Goal: Task Accomplishment & Management: Manage account settings

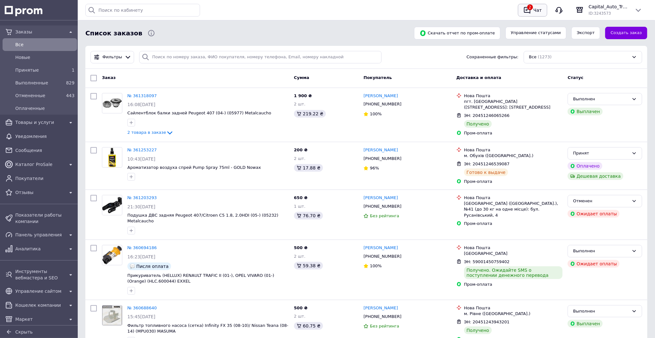
click at [540, 10] on div "Чат" at bounding box center [538, 10] width 11 height 10
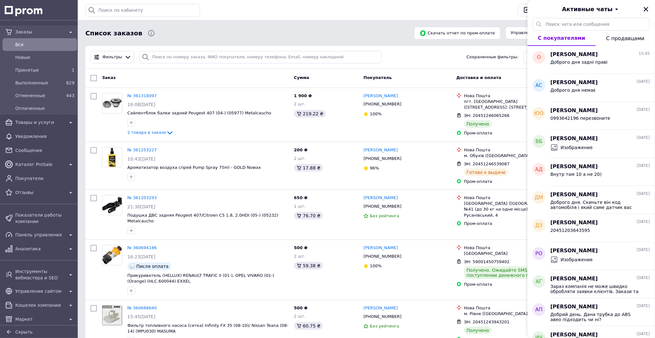
click at [648, 8] on icon "Закрыть" at bounding box center [647, 9] width 6 height 6
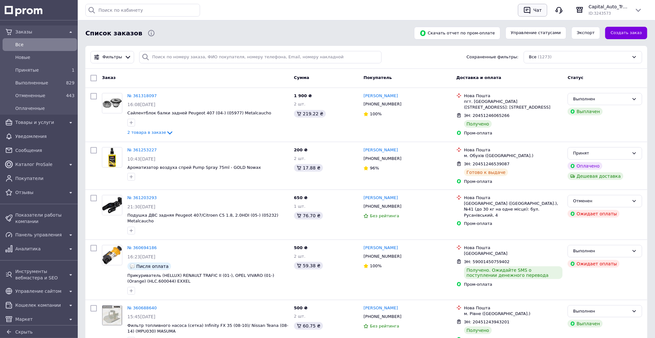
click at [538, 10] on div "Чат" at bounding box center [538, 10] width 11 height 10
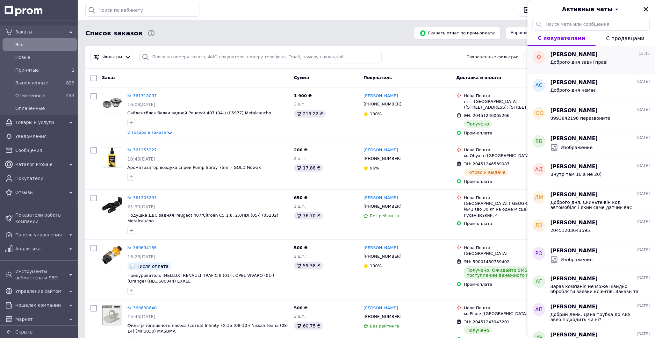
click at [585, 57] on span "[PERSON_NAME]" at bounding box center [574, 54] width 47 height 7
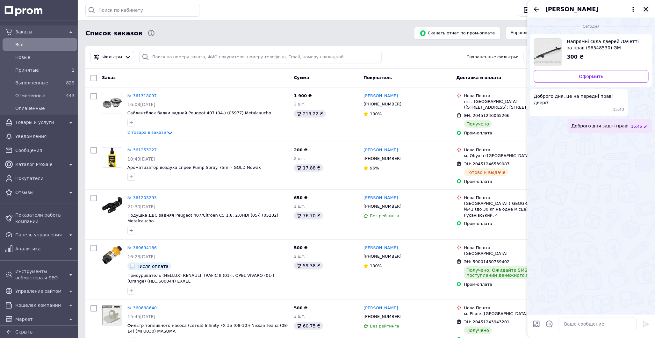
click at [646, 9] on icon "Закрыть" at bounding box center [646, 9] width 4 height 4
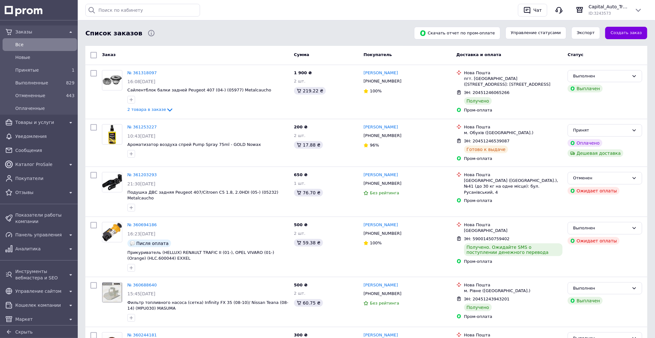
scroll to position [35, 0]
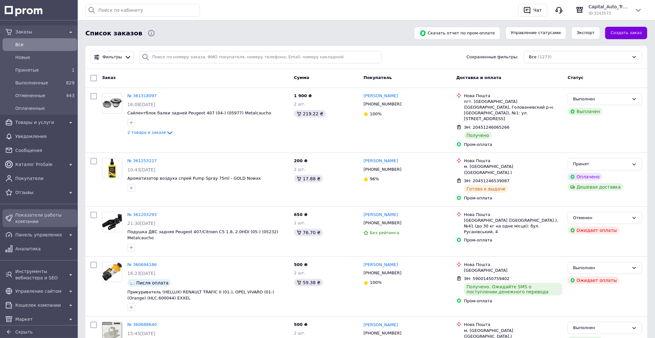
click at [46, 217] on span "Показатели работы компании" at bounding box center [44, 218] width 59 height 13
